Goal: Task Accomplishment & Management: Use online tool/utility

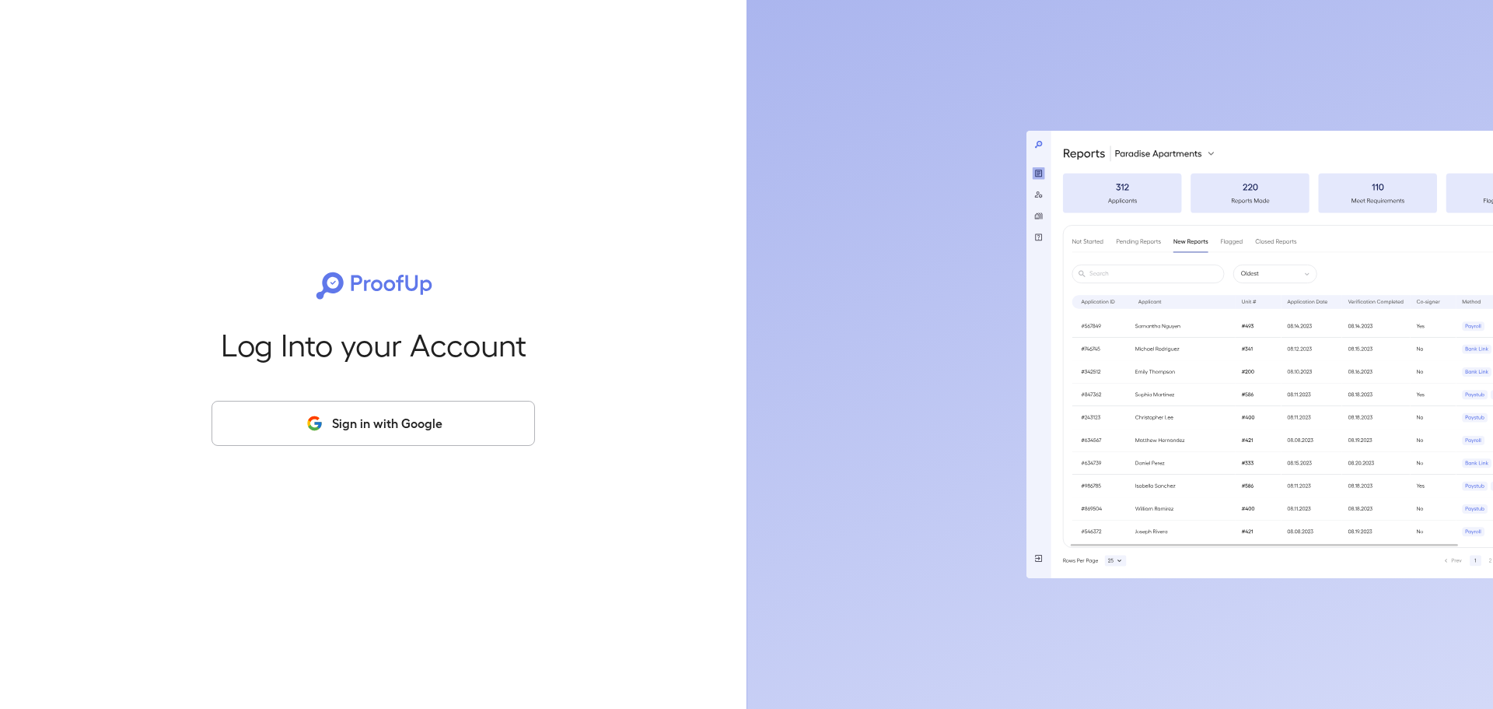
click at [300, 411] on button "Sign in with Google" at bounding box center [374, 423] width 324 height 45
